Goal: Check status: Check status

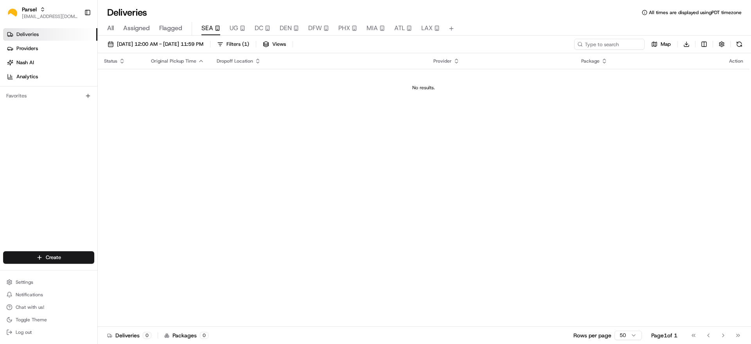
click at [233, 30] on span "UG" at bounding box center [234, 27] width 9 height 9
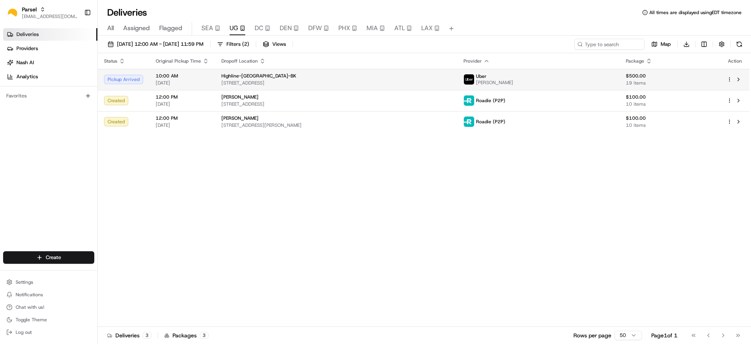
click at [282, 79] on div "Highline-NYC-BK 67 34th St, Brooklyn, NY 11232, USA" at bounding box center [336, 79] width 230 height 13
click at [392, 83] on span "[STREET_ADDRESS]" at bounding box center [336, 83] width 230 height 6
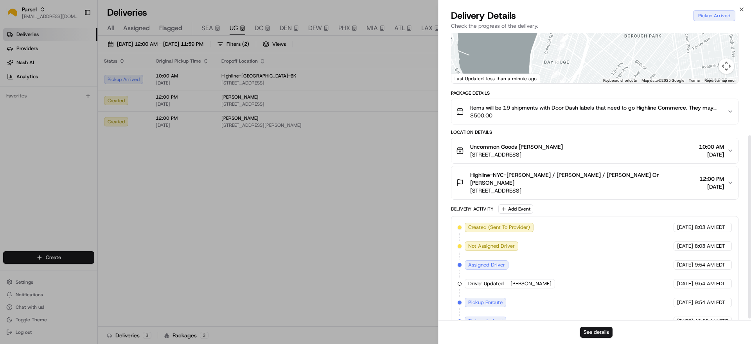
scroll to position [163, 0]
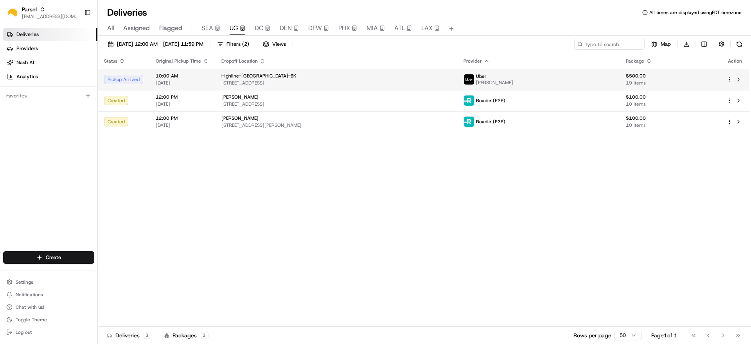
click at [281, 85] on span "[STREET_ADDRESS]" at bounding box center [336, 83] width 230 height 6
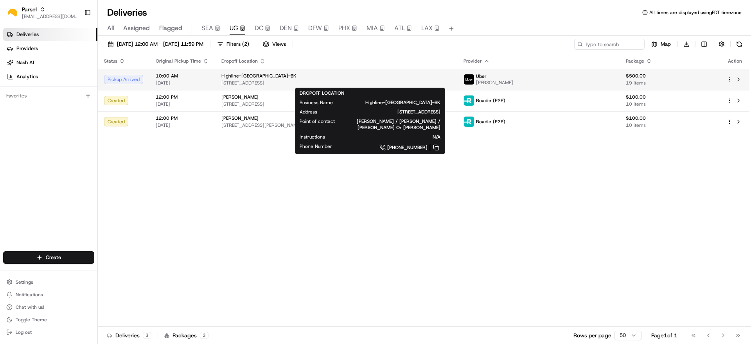
click at [254, 77] on span "Highline-[GEOGRAPHIC_DATA]-BK" at bounding box center [258, 76] width 75 height 6
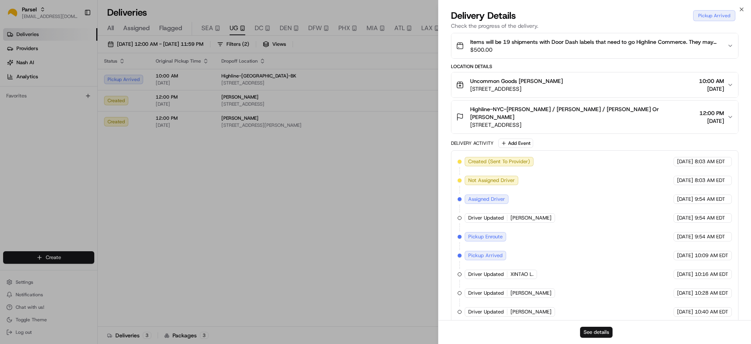
click at [593, 334] on button "See details" at bounding box center [596, 332] width 32 height 11
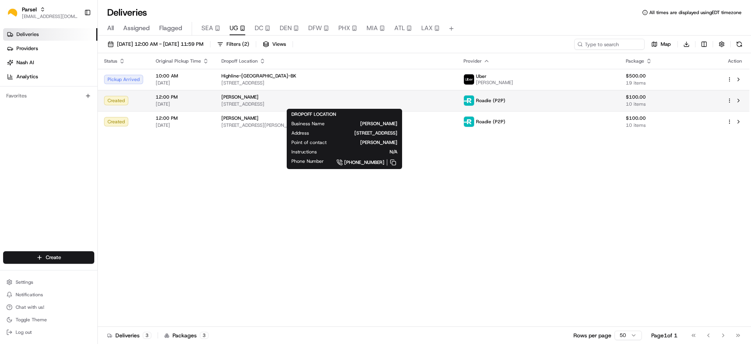
click at [259, 101] on span "101 Woodside Ave, Metuchen, NJ 08840, USA" at bounding box center [336, 104] width 230 height 6
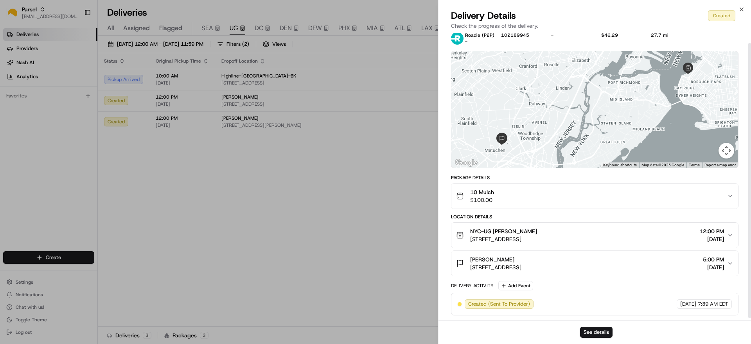
scroll to position [0, 0]
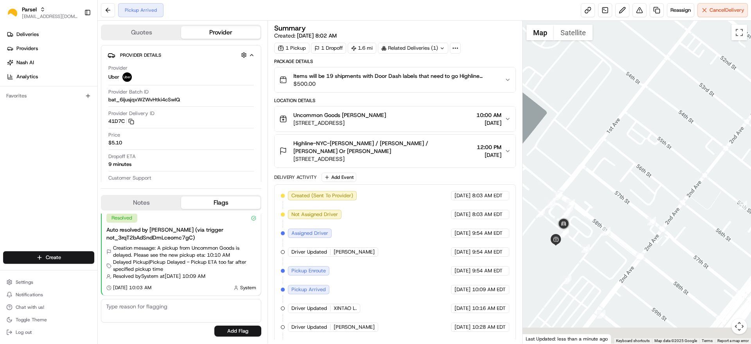
drag, startPoint x: 601, startPoint y: 234, endPoint x: 731, endPoint y: 184, distance: 139.7
click at [731, 184] on div at bounding box center [637, 182] width 229 height 323
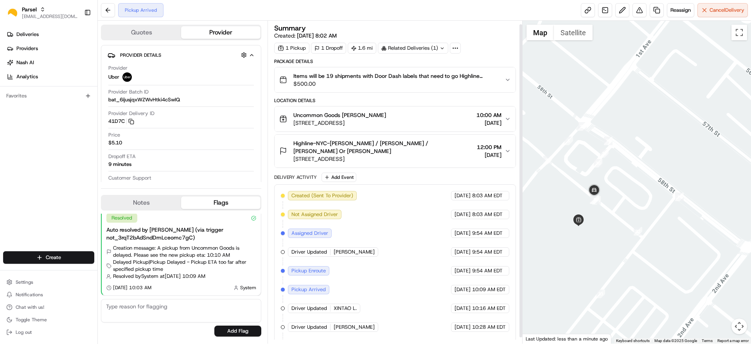
scroll to position [10, 0]
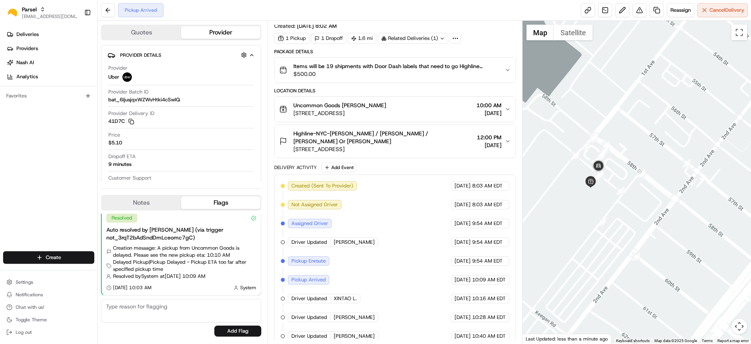
drag, startPoint x: 646, startPoint y: 203, endPoint x: 600, endPoint y: 155, distance: 66.4
click at [600, 155] on div at bounding box center [637, 182] width 229 height 323
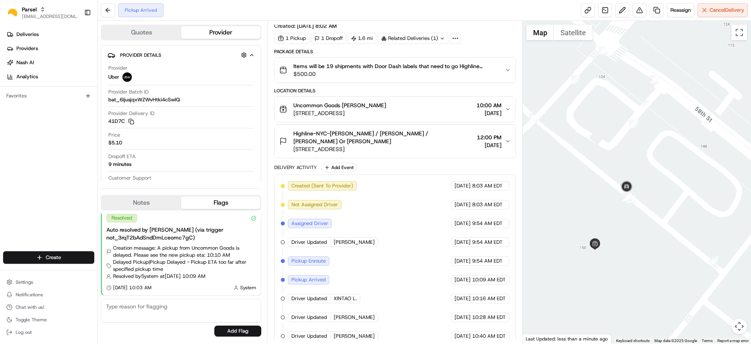
drag, startPoint x: 599, startPoint y: 151, endPoint x: 725, endPoint y: 219, distance: 142.8
click at [747, 227] on div at bounding box center [637, 182] width 229 height 323
click at [526, 114] on img "28" at bounding box center [529, 117] width 9 height 9
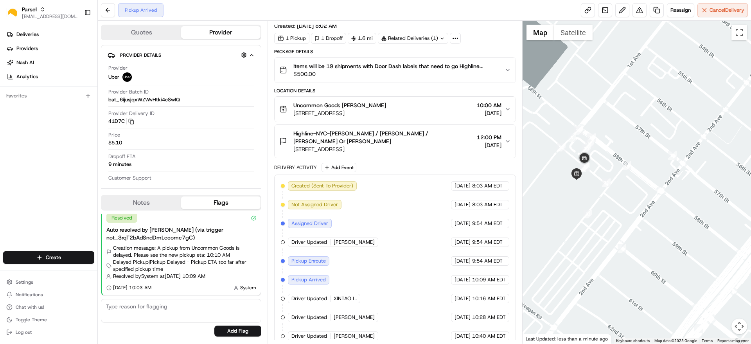
drag, startPoint x: 599, startPoint y: 194, endPoint x: 655, endPoint y: 160, distance: 65.9
click at [655, 160] on div "To navigate, press the arrow keys." at bounding box center [637, 182] width 229 height 323
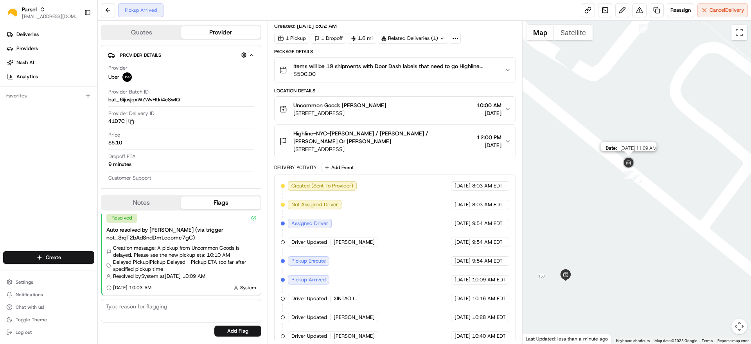
click at [626, 158] on img at bounding box center [629, 163] width 16 height 16
click at [632, 178] on img "8" at bounding box center [632, 175] width 9 height 9
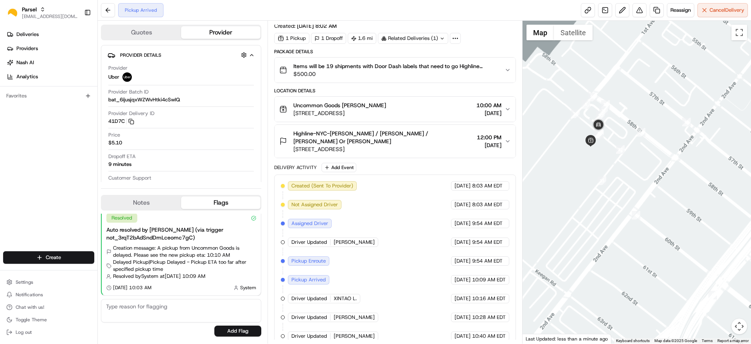
drag, startPoint x: 628, startPoint y: 253, endPoint x: 656, endPoint y: 179, distance: 78.6
click at [656, 179] on div at bounding box center [637, 182] width 229 height 323
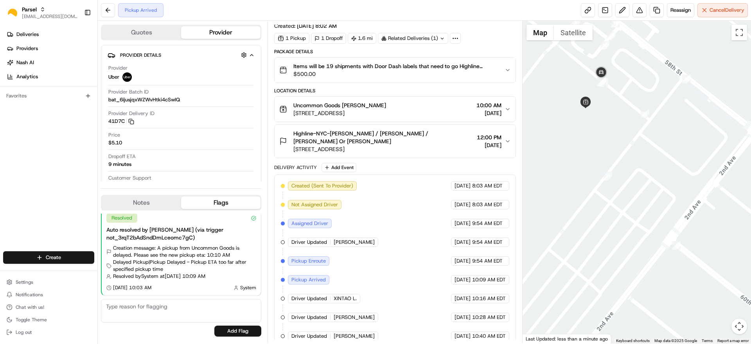
drag, startPoint x: 564, startPoint y: 115, endPoint x: 592, endPoint y: 126, distance: 30.2
click at [592, 126] on div at bounding box center [637, 182] width 229 height 323
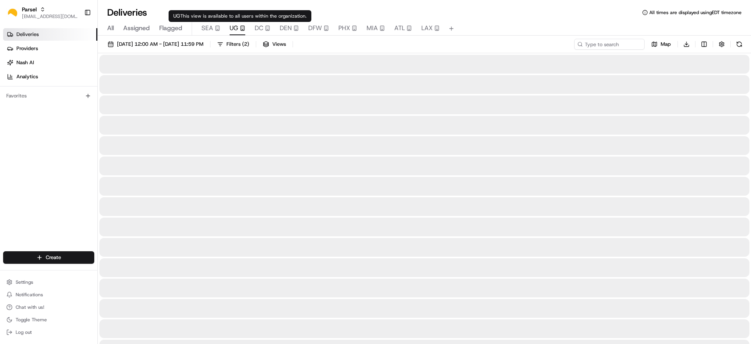
click at [233, 31] on span "UG" at bounding box center [234, 27] width 9 height 9
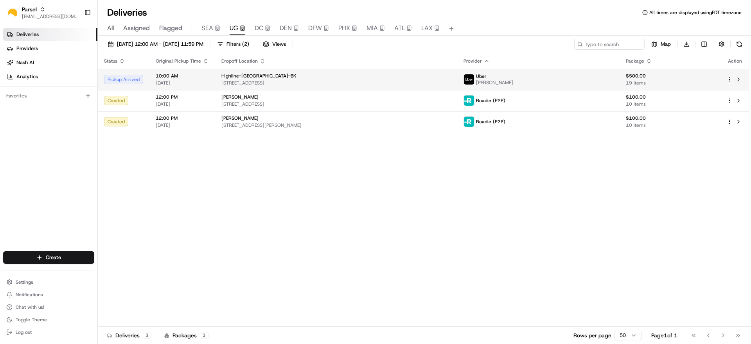
click at [252, 76] on span "Highline-[GEOGRAPHIC_DATA]-BK" at bounding box center [258, 76] width 75 height 6
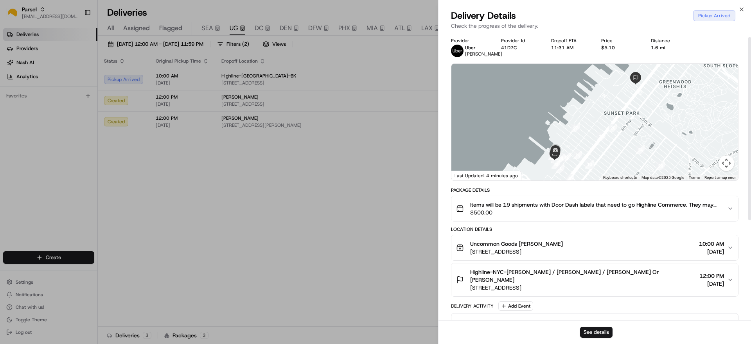
scroll to position [163, 0]
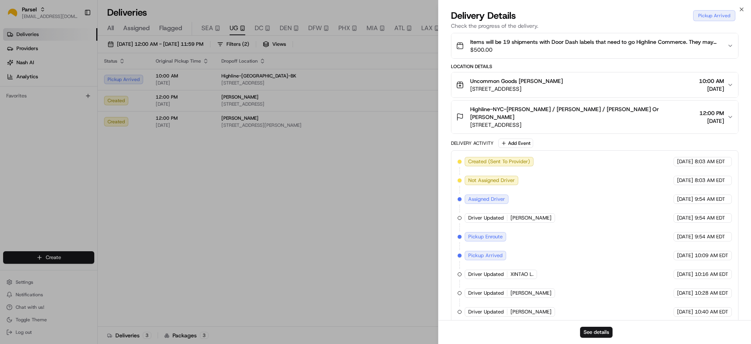
drag, startPoint x: 586, startPoint y: 338, endPoint x: 588, endPoint y: 333, distance: 5.8
click at [586, 337] on div "See details" at bounding box center [595, 332] width 313 height 24
click at [588, 333] on button "See details" at bounding box center [596, 332] width 32 height 11
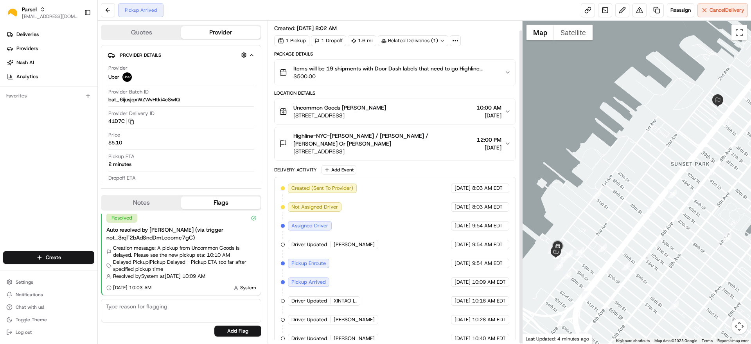
scroll to position [10, 0]
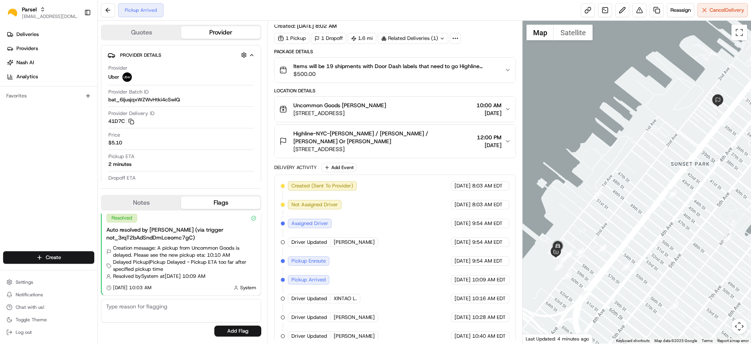
click at [151, 203] on button "Notes" at bounding box center [141, 202] width 79 height 13
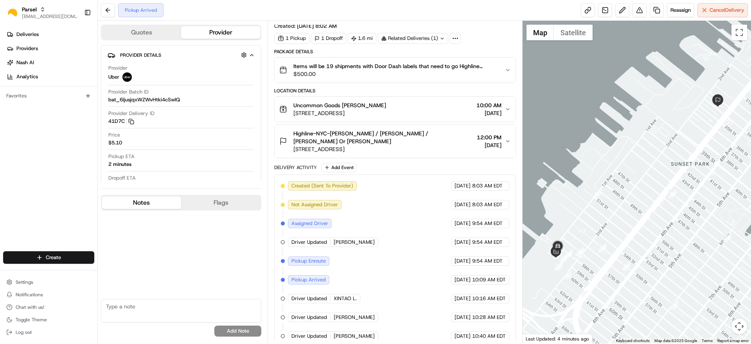
click at [218, 203] on button "Flags" at bounding box center [220, 202] width 79 height 13
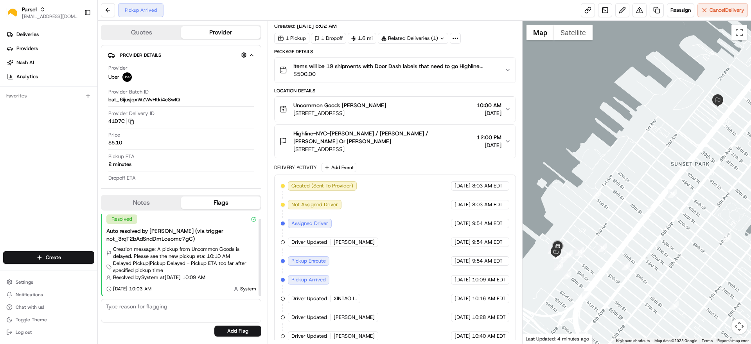
scroll to position [5, 0]
click at [244, 52] on button "button" at bounding box center [244, 55] width 10 height 10
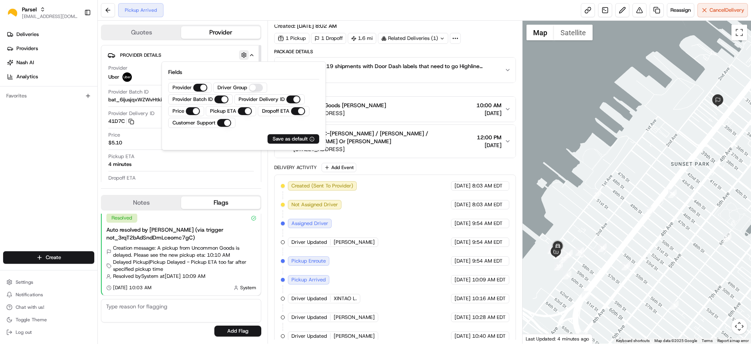
click at [244, 52] on button "button" at bounding box center [244, 55] width 10 height 10
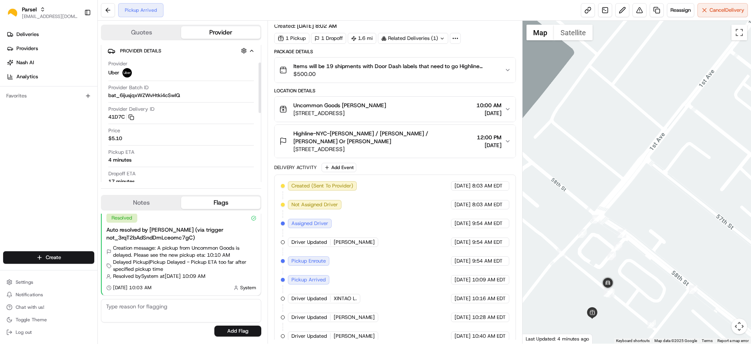
scroll to position [0, 0]
click at [155, 31] on button "Quotes" at bounding box center [141, 32] width 79 height 13
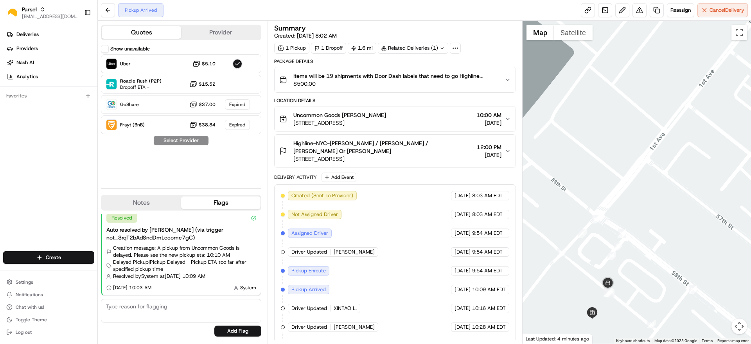
click at [365, 124] on span "[STREET_ADDRESS]" at bounding box center [339, 123] width 93 height 8
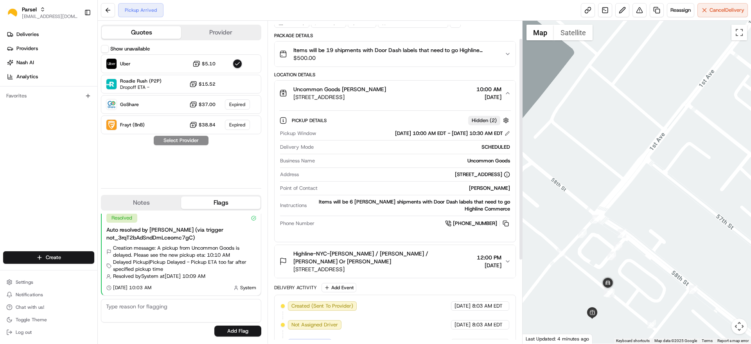
scroll to position [49, 0]
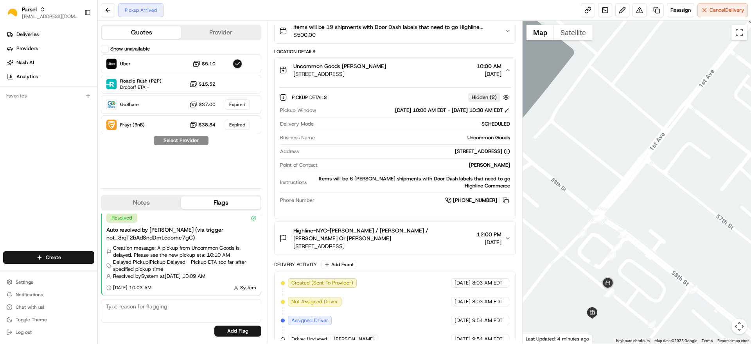
click at [408, 242] on span "[STREET_ADDRESS]" at bounding box center [383, 246] width 180 height 8
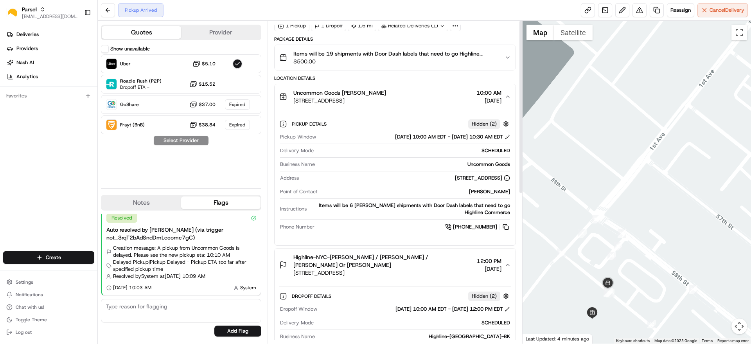
scroll to position [0, 0]
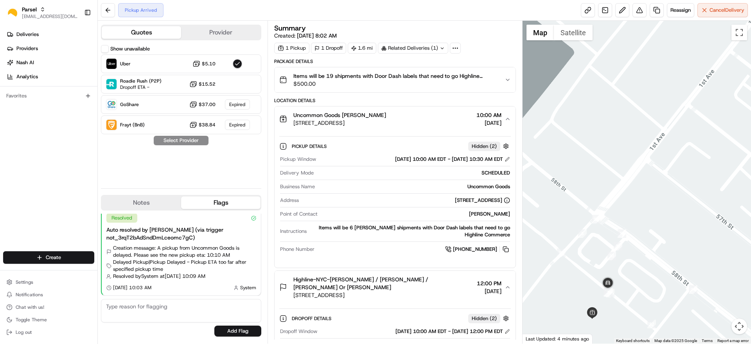
click at [193, 34] on button "Provider" at bounding box center [220, 32] width 79 height 13
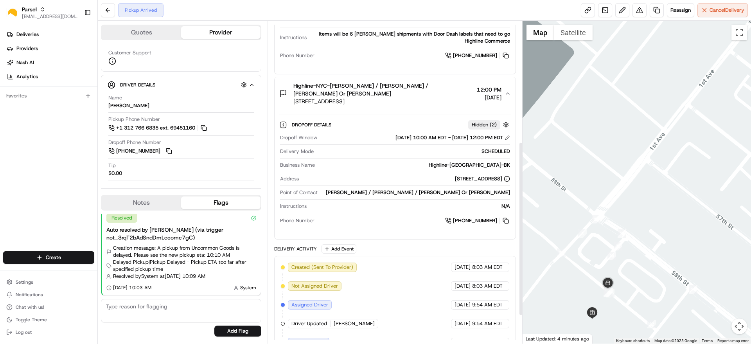
scroll to position [275, 0]
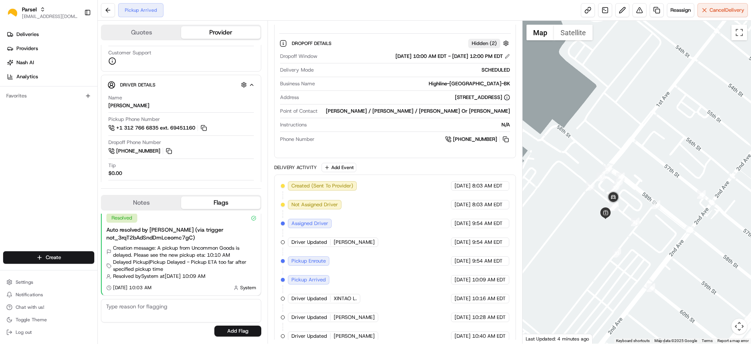
drag, startPoint x: 565, startPoint y: 265, endPoint x: 615, endPoint y: 238, distance: 56.9
click at [615, 238] on div at bounding box center [637, 182] width 229 height 323
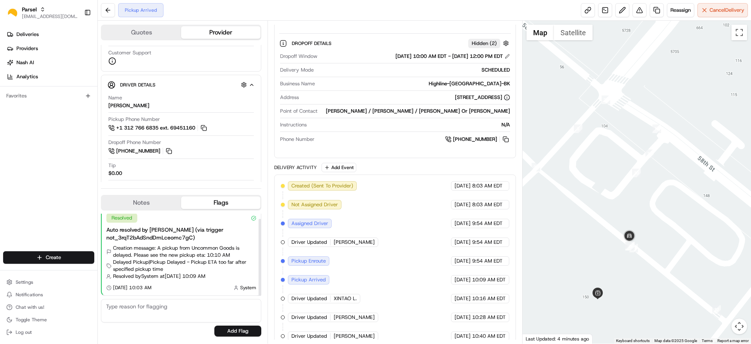
click at [159, 206] on button "Notes" at bounding box center [141, 202] width 79 height 13
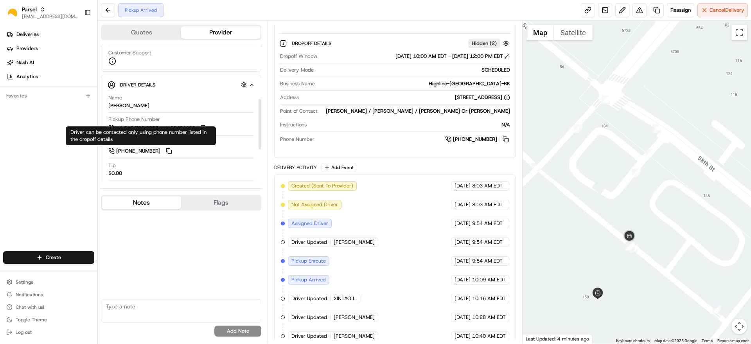
click at [210, 196] on button "Flags" at bounding box center [220, 202] width 79 height 13
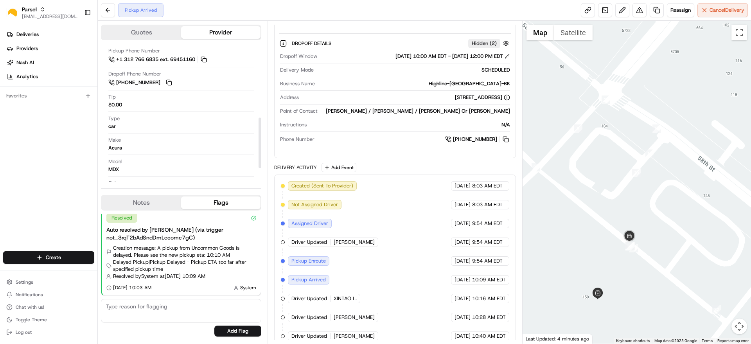
scroll to position [236, 0]
drag, startPoint x: 122, startPoint y: 151, endPoint x: 105, endPoint y: 124, distance: 31.8
click at [105, 124] on div "Driver Details Hidden ( 6 ) Name WAN L. Pickup Phone Number +1 312 766 6835 ext…" at bounding box center [181, 83] width 160 height 195
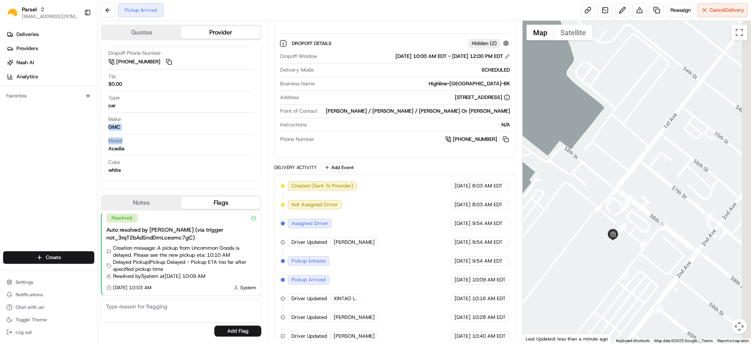
drag, startPoint x: 653, startPoint y: 210, endPoint x: 602, endPoint y: 161, distance: 71.7
click at [602, 161] on div at bounding box center [637, 182] width 229 height 323
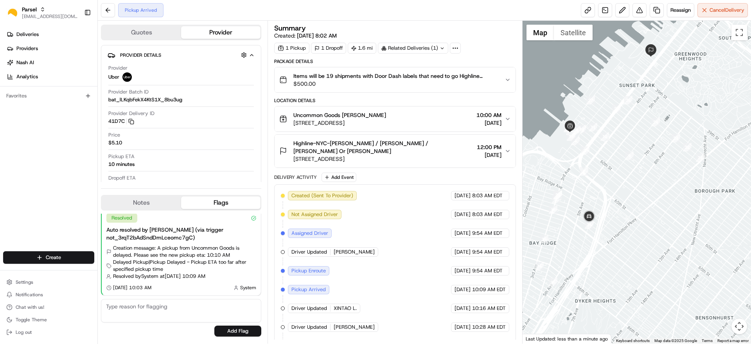
drag, startPoint x: 670, startPoint y: 266, endPoint x: 626, endPoint y: 209, distance: 72.5
click at [626, 209] on div at bounding box center [637, 182] width 229 height 323
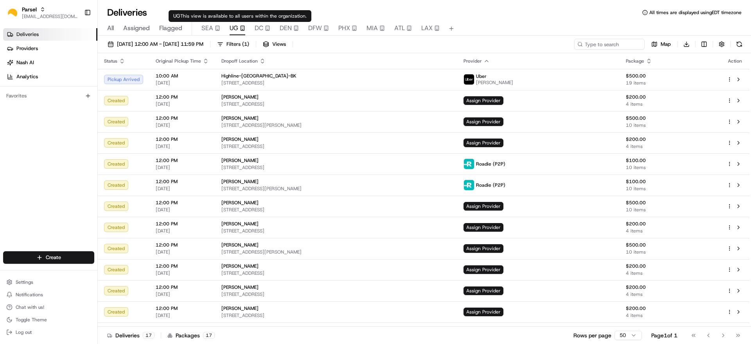
click at [240, 29] on icon "button" at bounding box center [242, 27] width 5 height 5
click at [209, 31] on span "SEA" at bounding box center [207, 27] width 12 height 9
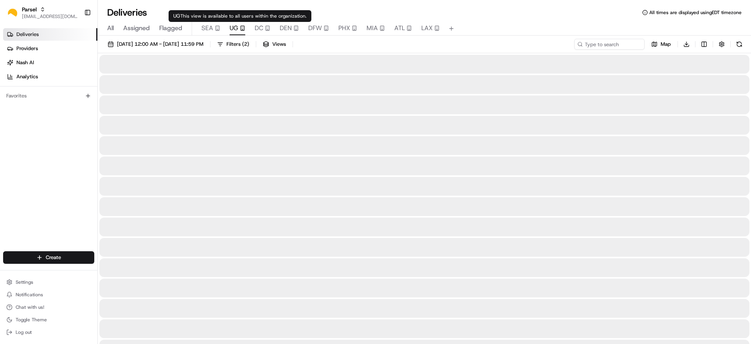
click at [234, 30] on span "UG" at bounding box center [234, 27] width 9 height 9
click at [203, 28] on span "SEA" at bounding box center [207, 27] width 12 height 9
click at [232, 25] on span "UG" at bounding box center [234, 27] width 9 height 9
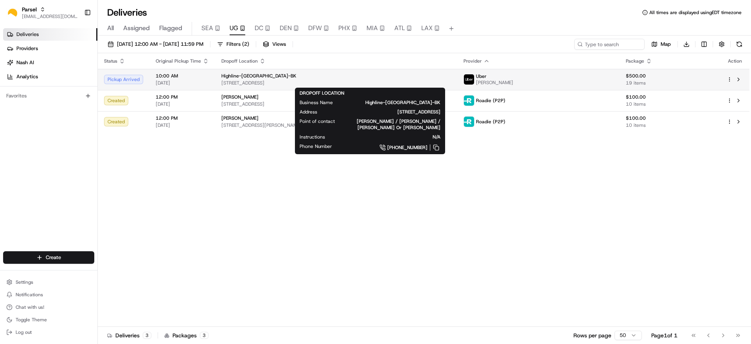
click at [413, 81] on span "[STREET_ADDRESS]" at bounding box center [336, 83] width 230 height 6
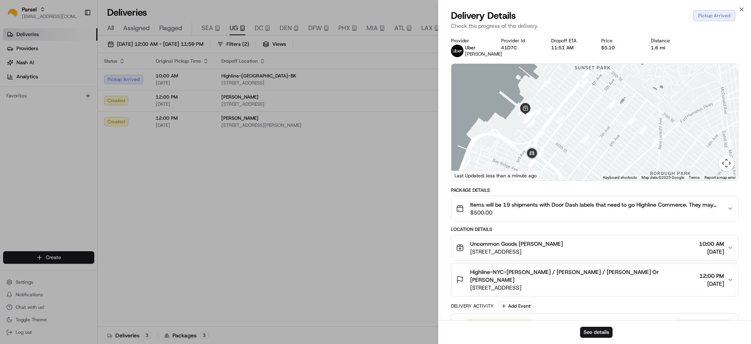
drag, startPoint x: 616, startPoint y: 154, endPoint x: 585, endPoint y: 120, distance: 45.7
click at [585, 120] on div at bounding box center [594, 122] width 287 height 117
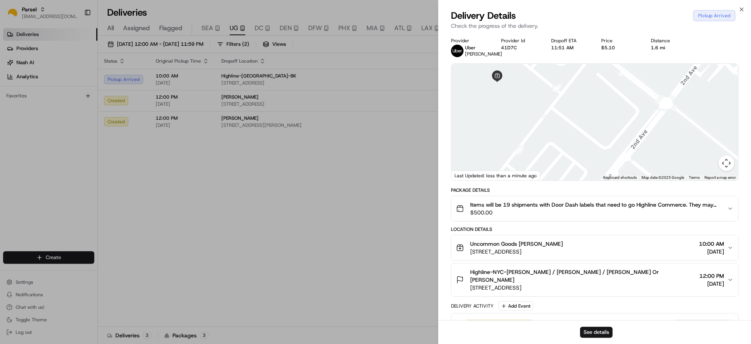
drag, startPoint x: 517, startPoint y: 117, endPoint x: 516, endPoint y: 165, distance: 48.1
click at [516, 165] on div at bounding box center [594, 122] width 287 height 117
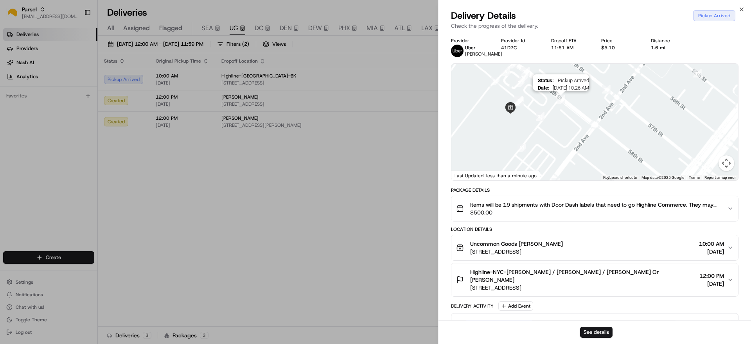
click at [562, 99] on img "14" at bounding box center [561, 99] width 9 height 9
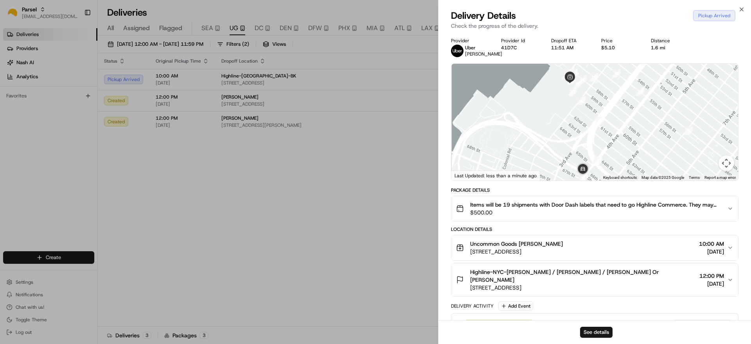
drag, startPoint x: 588, startPoint y: 132, endPoint x: 594, endPoint y: 77, distance: 56.0
click at [595, 75] on div at bounding box center [594, 122] width 287 height 117
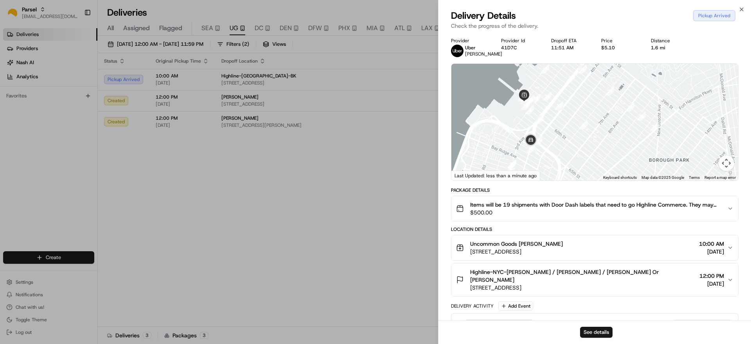
drag, startPoint x: 629, startPoint y: 106, endPoint x: 574, endPoint y: 123, distance: 58.3
click at [574, 123] on div at bounding box center [594, 122] width 287 height 117
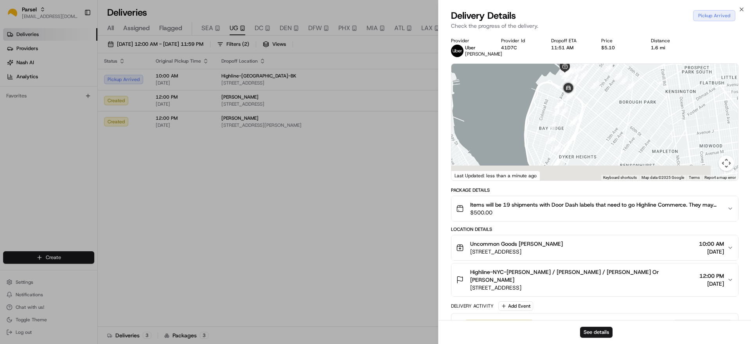
drag, startPoint x: 586, startPoint y: 149, endPoint x: 593, endPoint y: 113, distance: 37.0
click at [593, 113] on div at bounding box center [594, 122] width 287 height 117
click at [739, 7] on icon "button" at bounding box center [742, 9] width 6 height 6
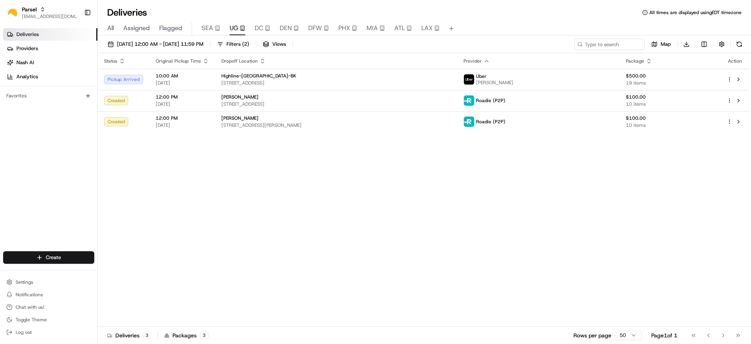
click at [319, 343] on html "Parsel [EMAIL_ADDRESS][DOMAIN_NAME] Toggle Sidebar Deliveries Providers [PERSON…" at bounding box center [375, 172] width 751 height 344
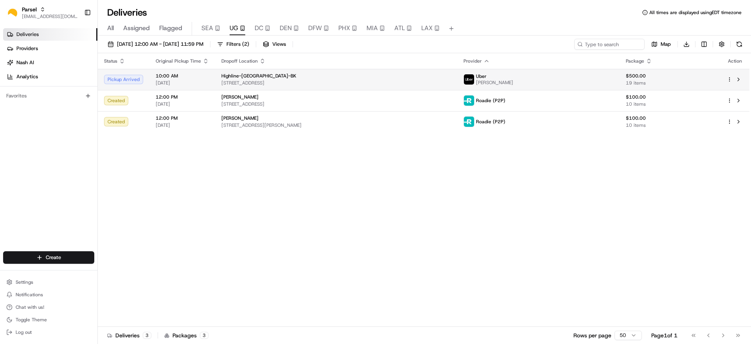
click at [296, 76] on div "Highline-[GEOGRAPHIC_DATA]-BK" at bounding box center [336, 76] width 230 height 6
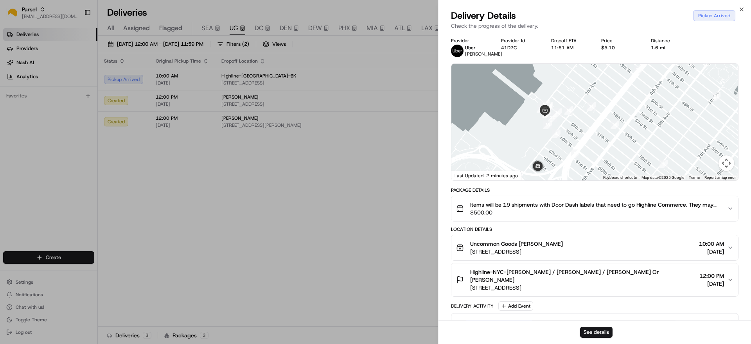
drag, startPoint x: 570, startPoint y: 100, endPoint x: 591, endPoint y: 152, distance: 56.0
click at [591, 152] on div at bounding box center [594, 122] width 287 height 117
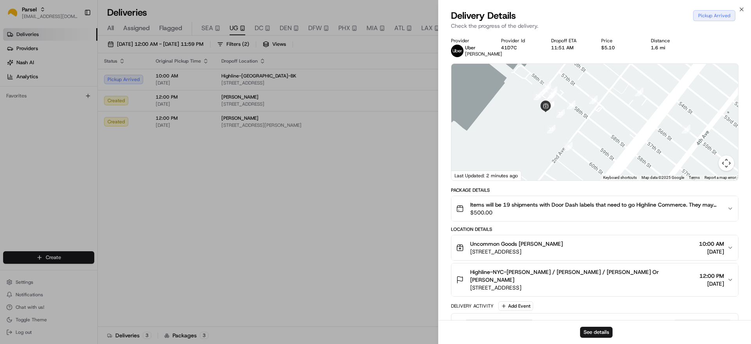
drag, startPoint x: 629, startPoint y: 162, endPoint x: 610, endPoint y: 115, distance: 50.7
click at [610, 115] on div at bounding box center [594, 122] width 287 height 117
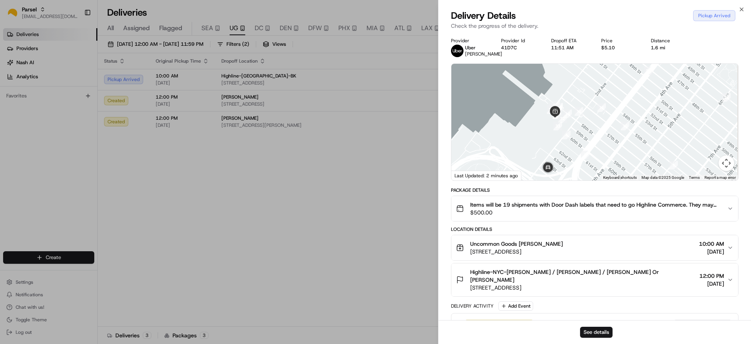
drag, startPoint x: 618, startPoint y: 120, endPoint x: 587, endPoint y: 129, distance: 32.0
click at [587, 129] on div at bounding box center [594, 122] width 287 height 117
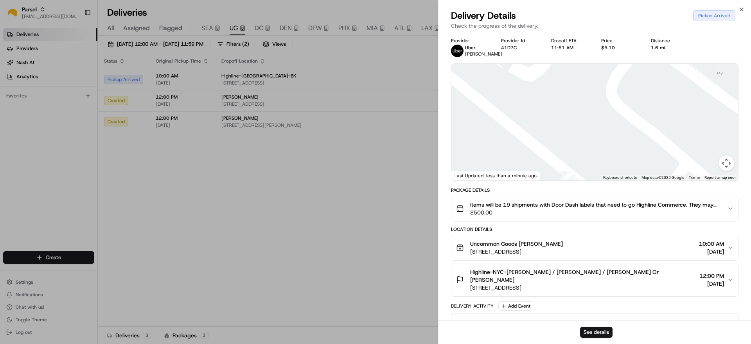
click at [598, 140] on div at bounding box center [594, 122] width 287 height 117
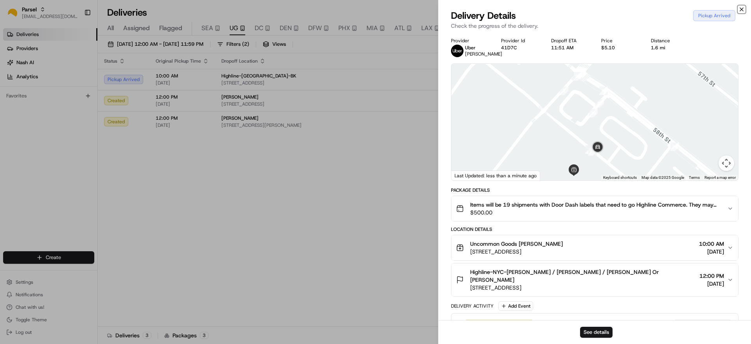
click at [740, 7] on icon "button" at bounding box center [742, 9] width 6 height 6
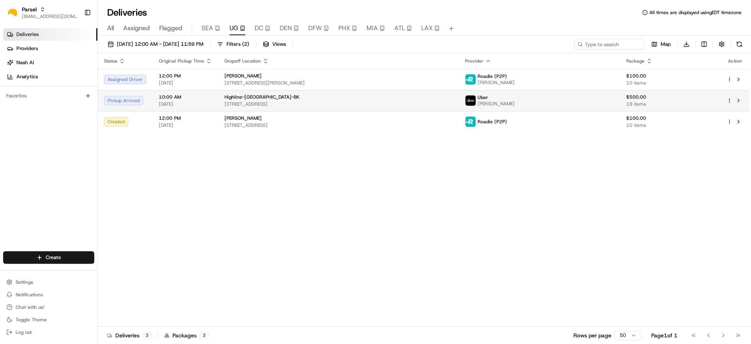
click at [330, 109] on td "Highline-[GEOGRAPHIC_DATA]-BK [STREET_ADDRESS]" at bounding box center [338, 100] width 241 height 21
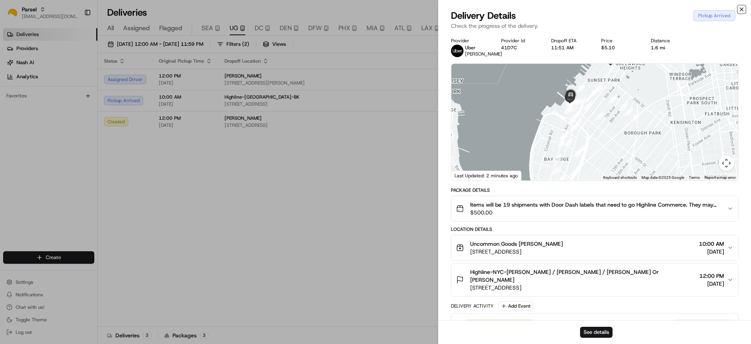
click at [741, 7] on icon "button" at bounding box center [742, 9] width 6 height 6
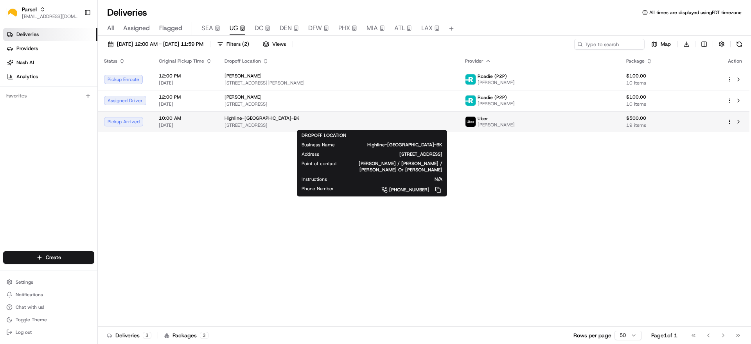
click at [233, 124] on span "[STREET_ADDRESS]" at bounding box center [339, 125] width 228 height 6
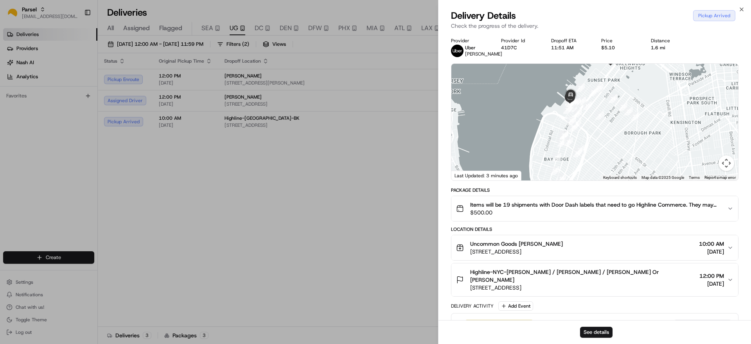
click at [624, 253] on div "Uncommon Goods [PERSON_NAME] [STREET_ADDRESS] 10:00 AM [DATE]" at bounding box center [591, 248] width 271 height 16
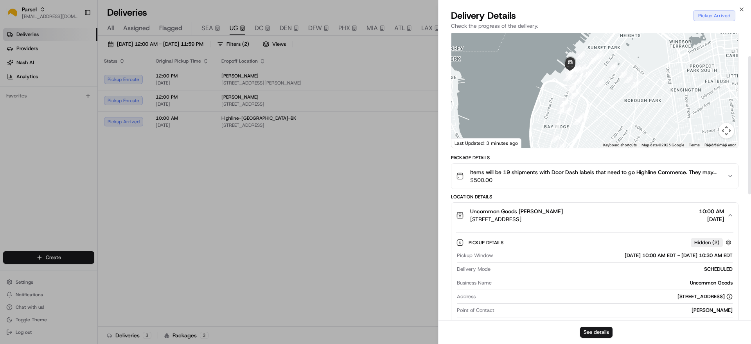
scroll to position [49, 0]
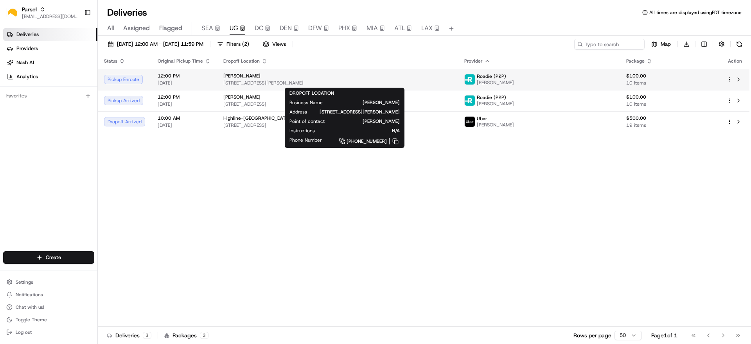
click at [452, 81] on span "[STREET_ADDRESS][PERSON_NAME]" at bounding box center [337, 83] width 228 height 6
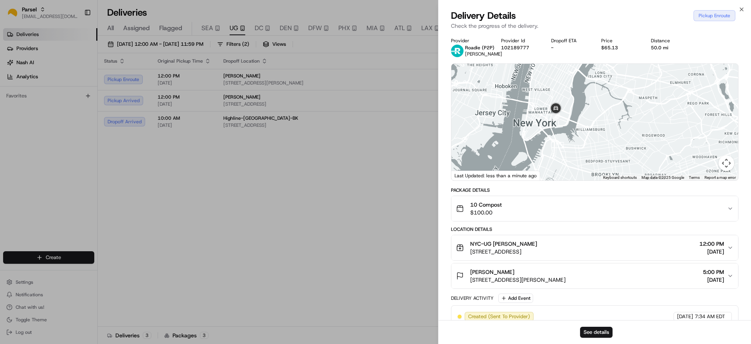
drag, startPoint x: 568, startPoint y: 137, endPoint x: 614, endPoint y: 63, distance: 86.3
click at [624, 52] on div "Provider Roadie (P2P) [PERSON_NAME] Provider Id 102189777 Dropoff ETA - Price $…" at bounding box center [595, 211] width 288 height 347
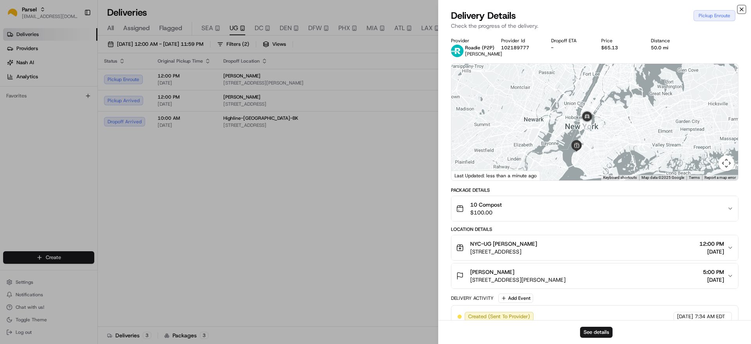
click at [740, 9] on icon "button" at bounding box center [742, 9] width 6 height 6
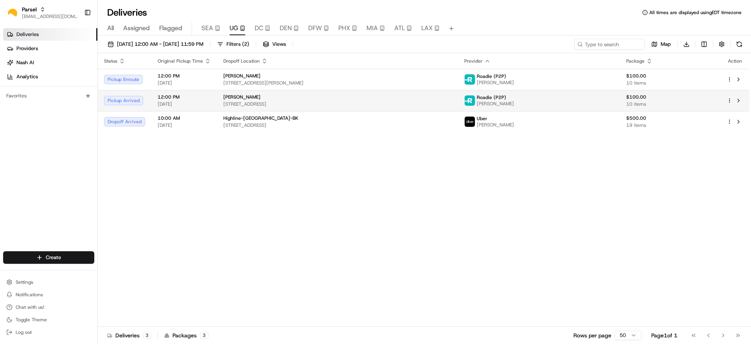
click at [327, 94] on div "[PERSON_NAME]" at bounding box center [337, 97] width 228 height 6
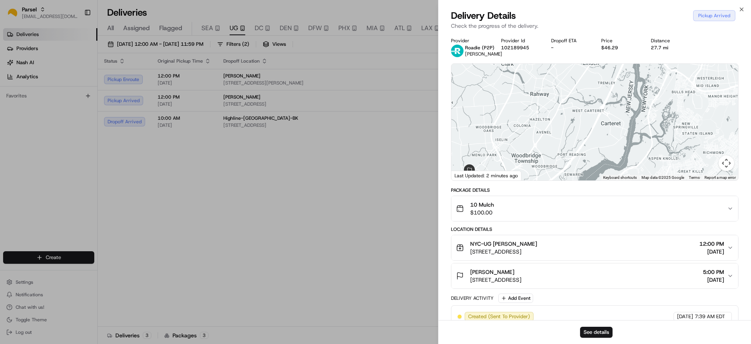
drag, startPoint x: 744, startPoint y: 114, endPoint x: 655, endPoint y: 156, distance: 98.7
click at [655, 156] on div "Provider Roadie (P2P) [PERSON_NAME] Provider Id 102189945 Dropoff ETA - Price $…" at bounding box center [595, 220] width 313 height 375
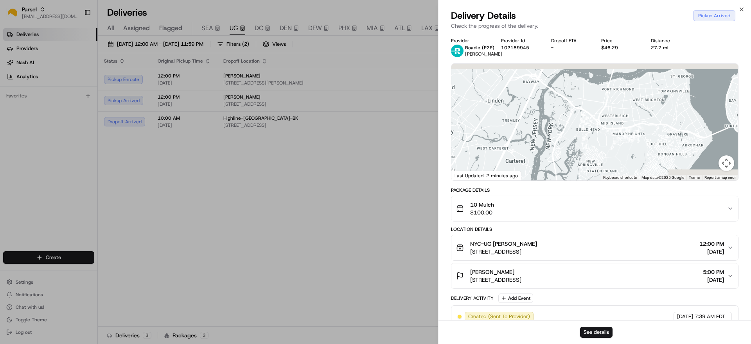
drag, startPoint x: 667, startPoint y: 124, endPoint x: 520, endPoint y: 180, distance: 157.4
click at [510, 187] on div "Provider Roadie (P2P) [PERSON_NAME] Provider Id 102189945 Dropoff ETA - Price $…" at bounding box center [595, 220] width 288 height 365
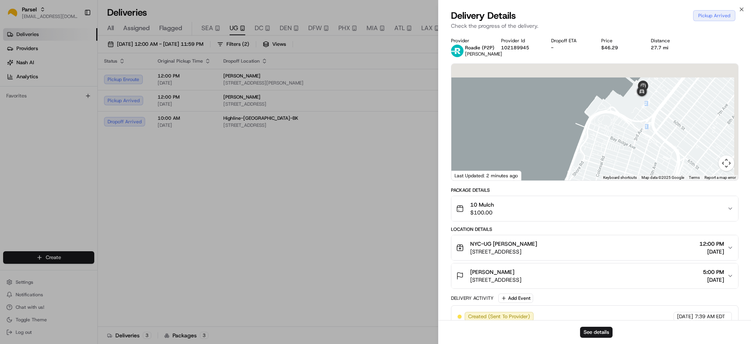
drag, startPoint x: 689, startPoint y: 81, endPoint x: 658, endPoint y: 154, distance: 79.4
click at [658, 154] on div at bounding box center [594, 122] width 287 height 117
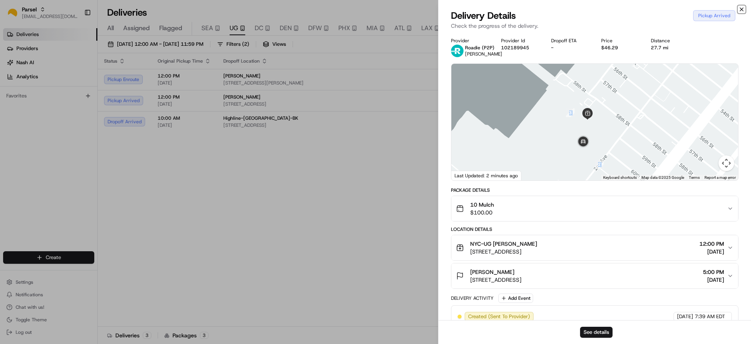
click at [739, 8] on icon "button" at bounding box center [742, 9] width 6 height 6
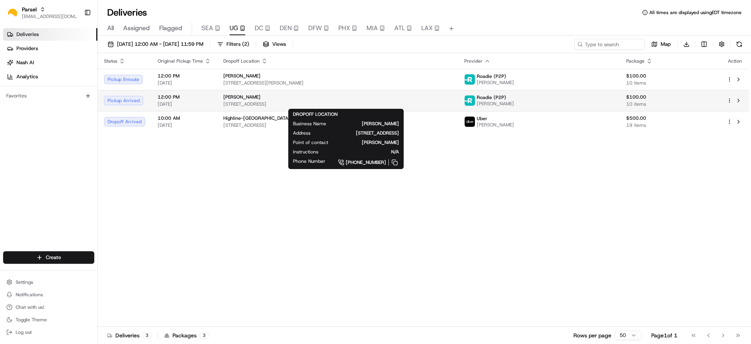
click at [342, 104] on span "[STREET_ADDRESS]" at bounding box center [337, 104] width 228 height 6
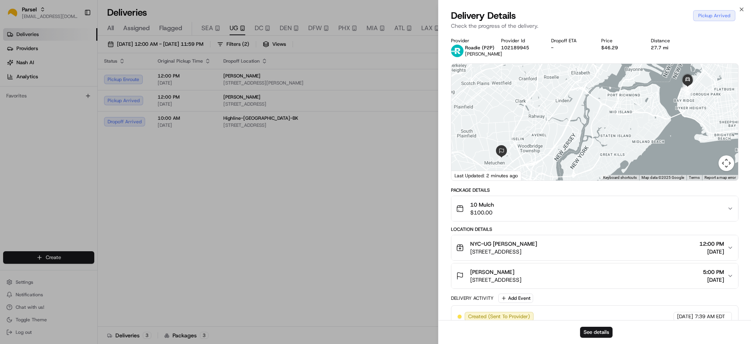
click at [746, 7] on div "Close Delivery Details Pickup Arrived Check the progress of the delivery. Provi…" at bounding box center [594, 172] width 313 height 344
click at [740, 6] on icon "button" at bounding box center [742, 9] width 6 height 6
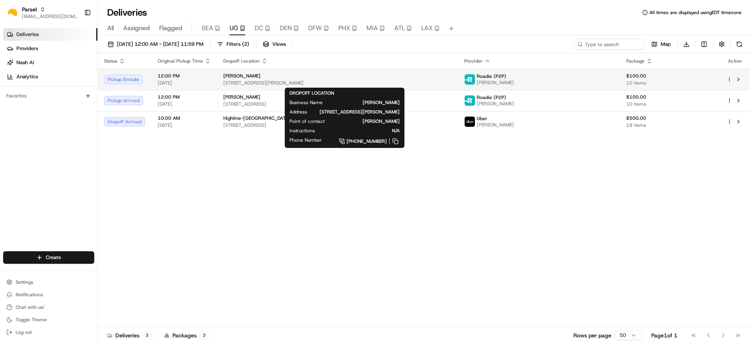
click at [406, 83] on span "[STREET_ADDRESS][PERSON_NAME]" at bounding box center [337, 83] width 228 height 6
